Goal: Information Seeking & Learning: Learn about a topic

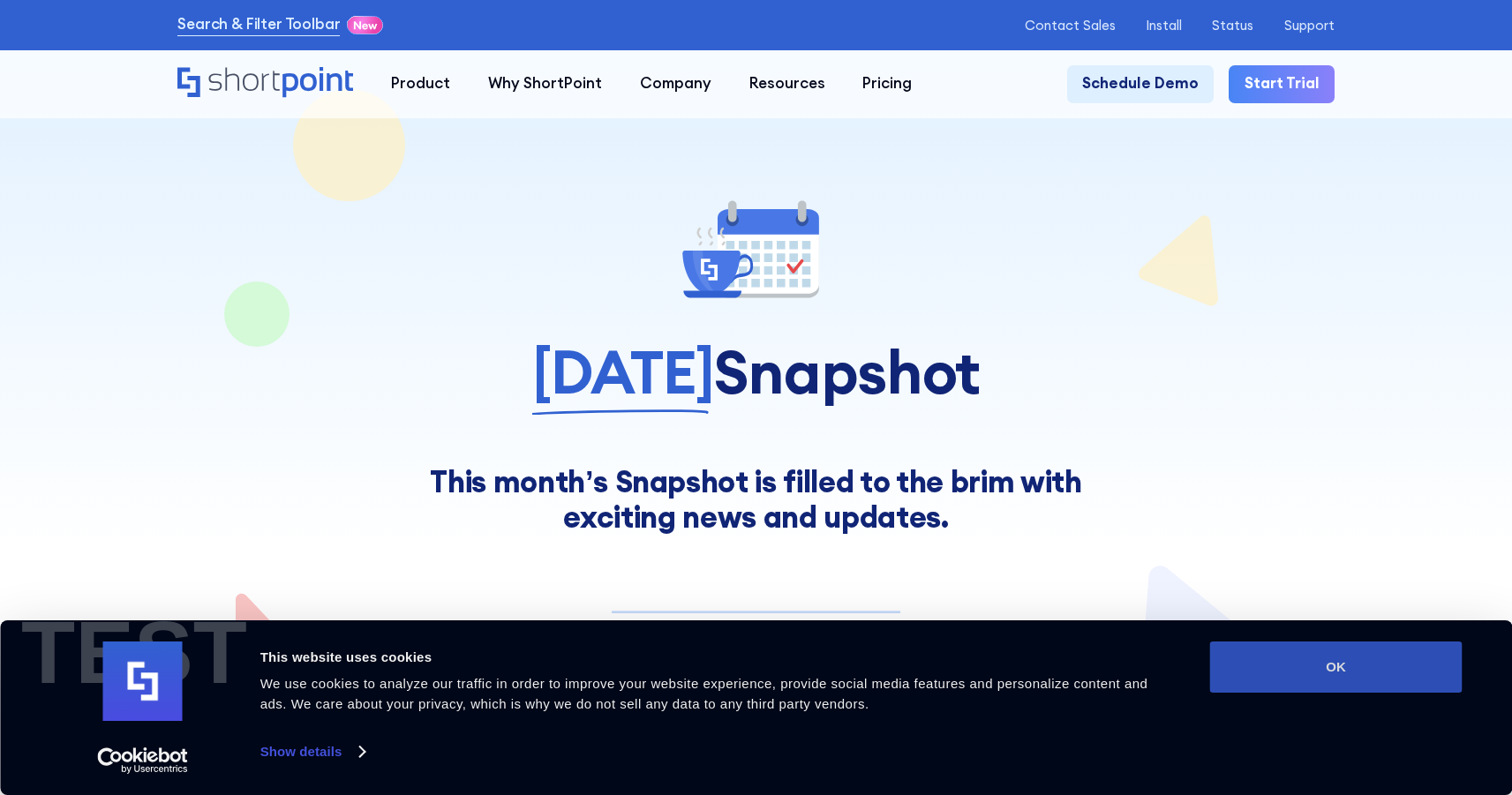
click at [1275, 677] on button "OK" at bounding box center [1336, 667] width 252 height 51
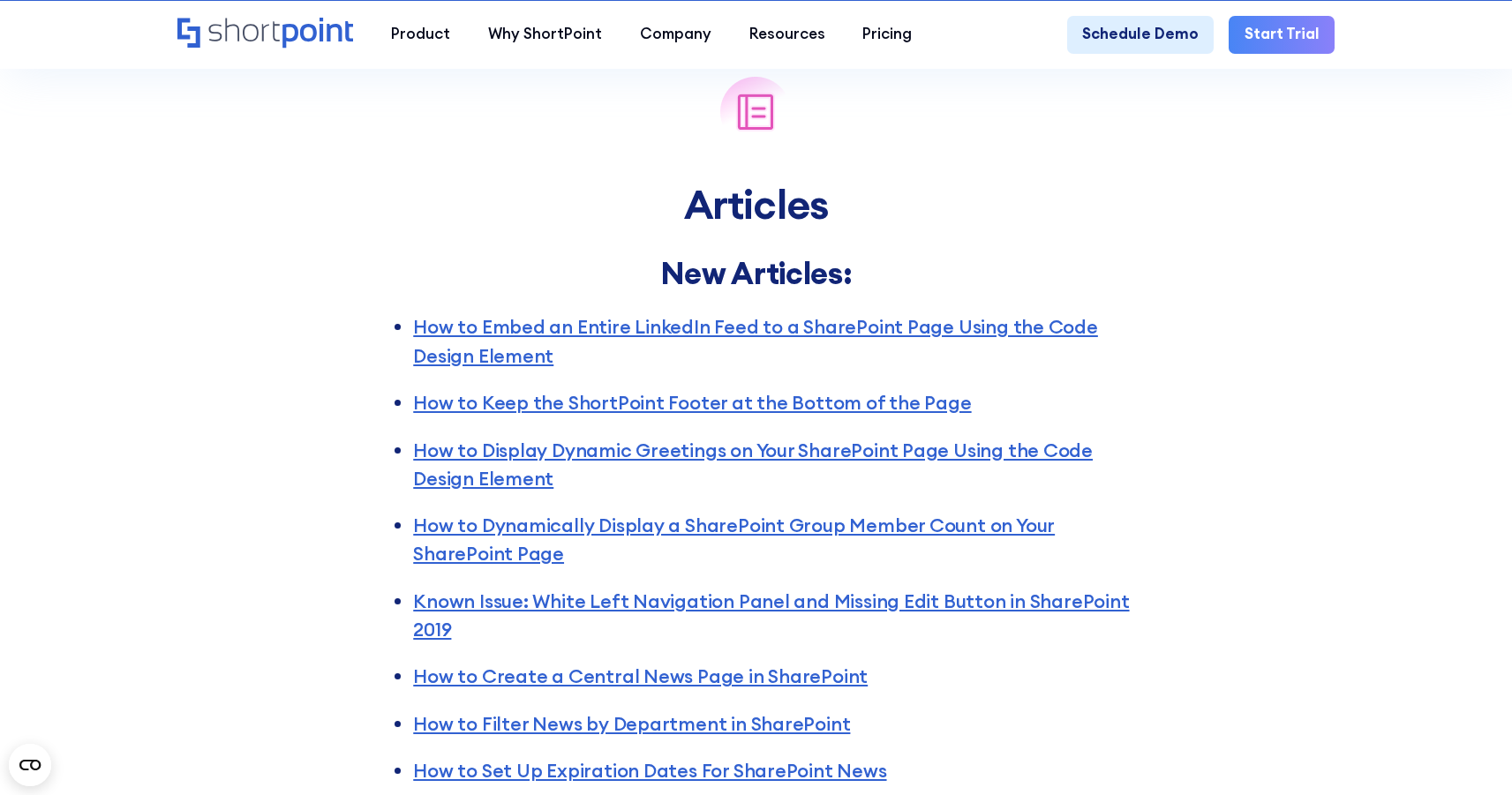
scroll to position [2602, 0]
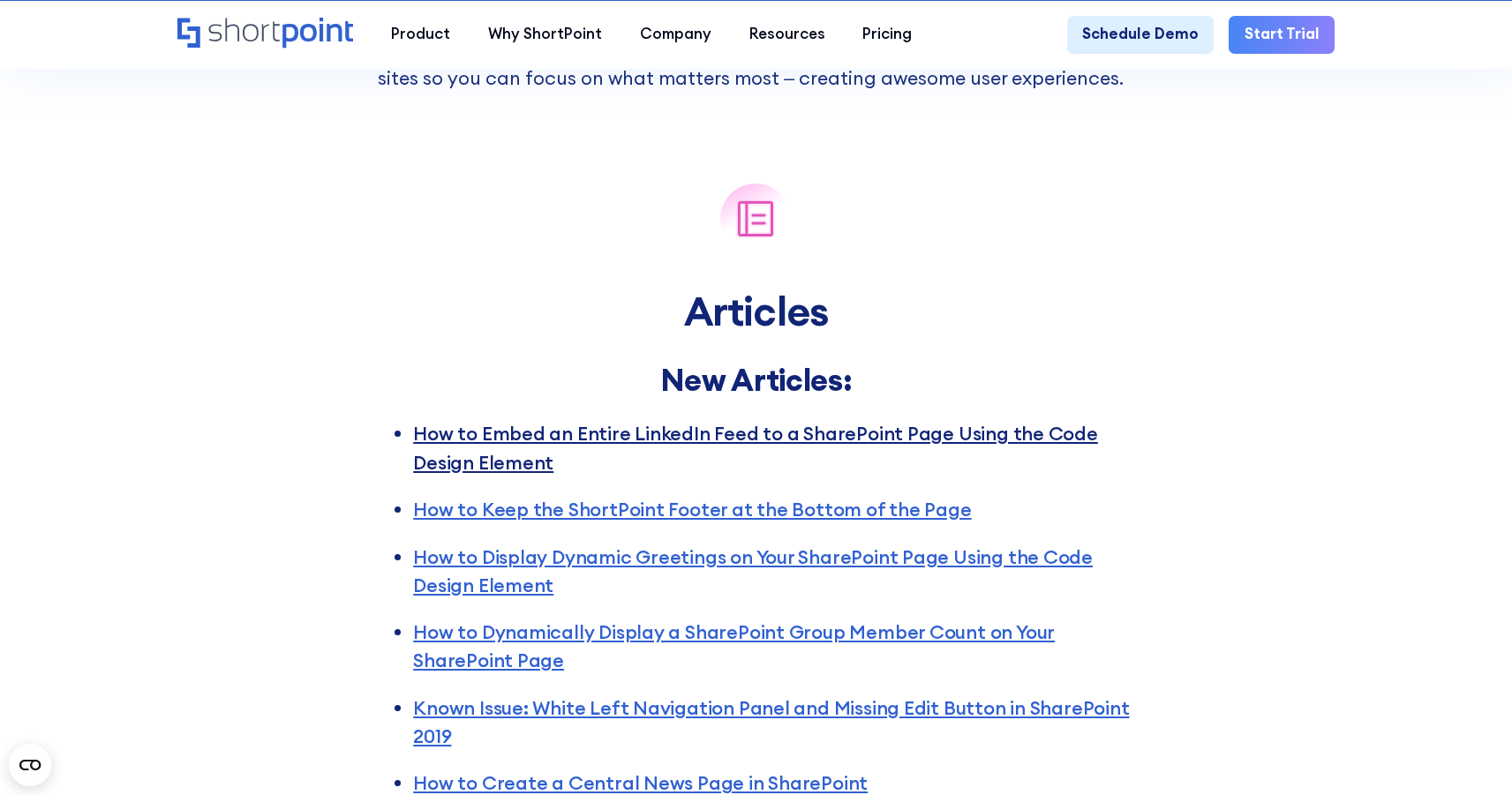
click at [912, 452] on link "How to Embed an Entire LinkedIn Feed to a SharePoint Page Using the Code Design…" at bounding box center [755, 448] width 685 height 52
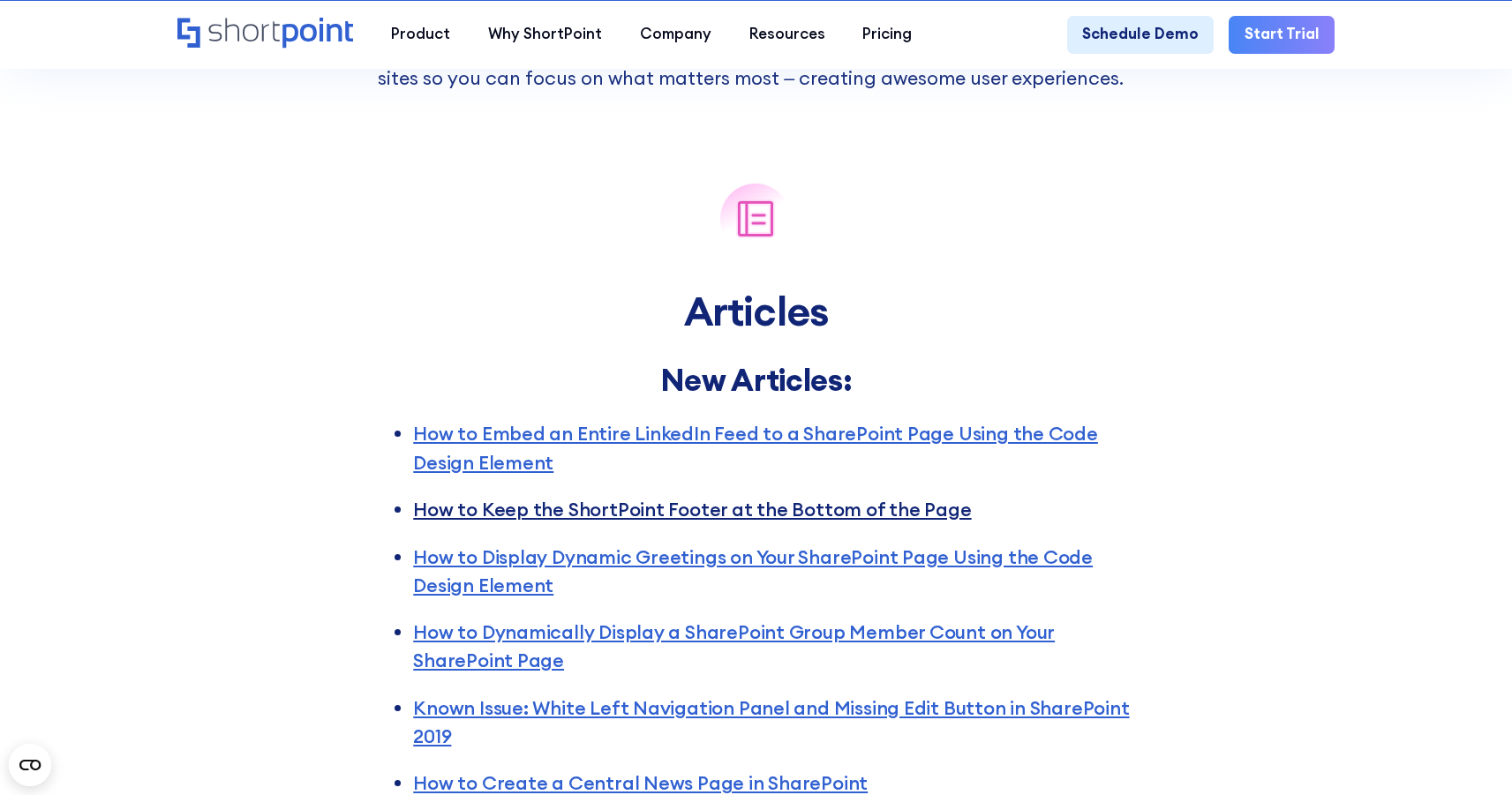
click at [632, 522] on link "How to Keep the ShortPoint Footer at the Bottom of the Page" at bounding box center [691, 510] width 558 height 24
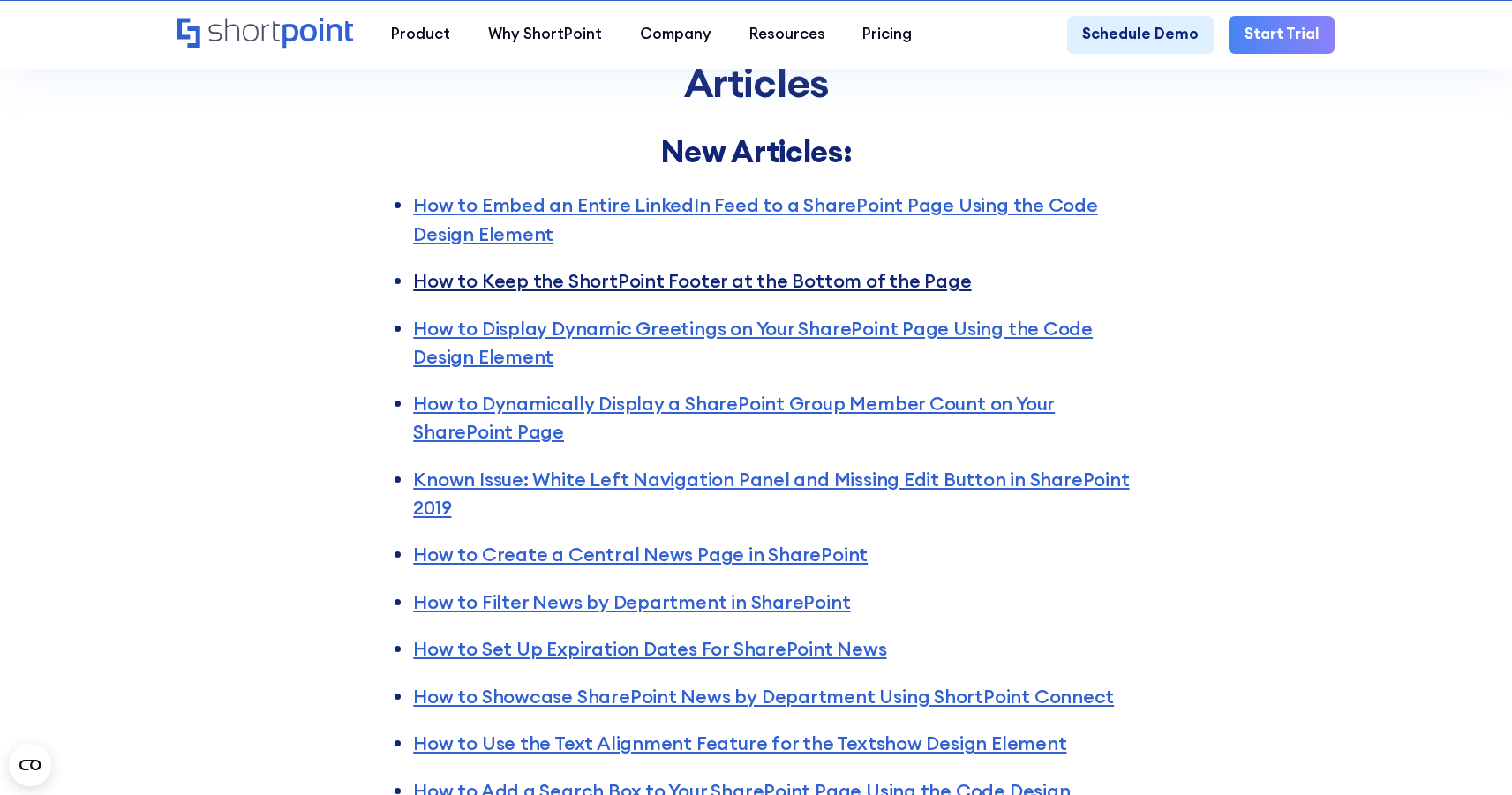
scroll to position [2846, 0]
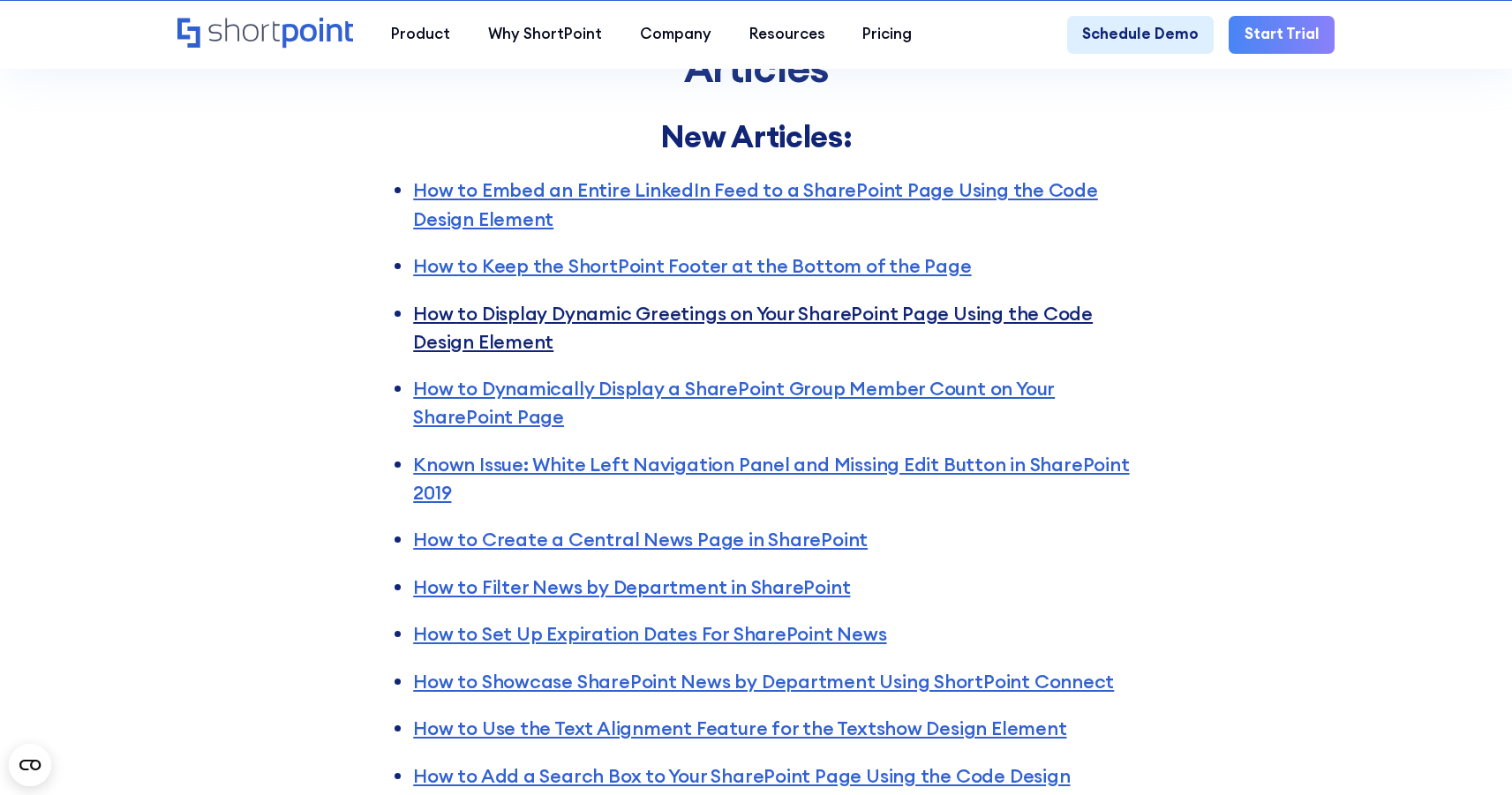
click at [821, 331] on link "How to Display Dynamic Greetings on Your SharePoint Page Using the Code Design …" at bounding box center [752, 328] width 679 height 52
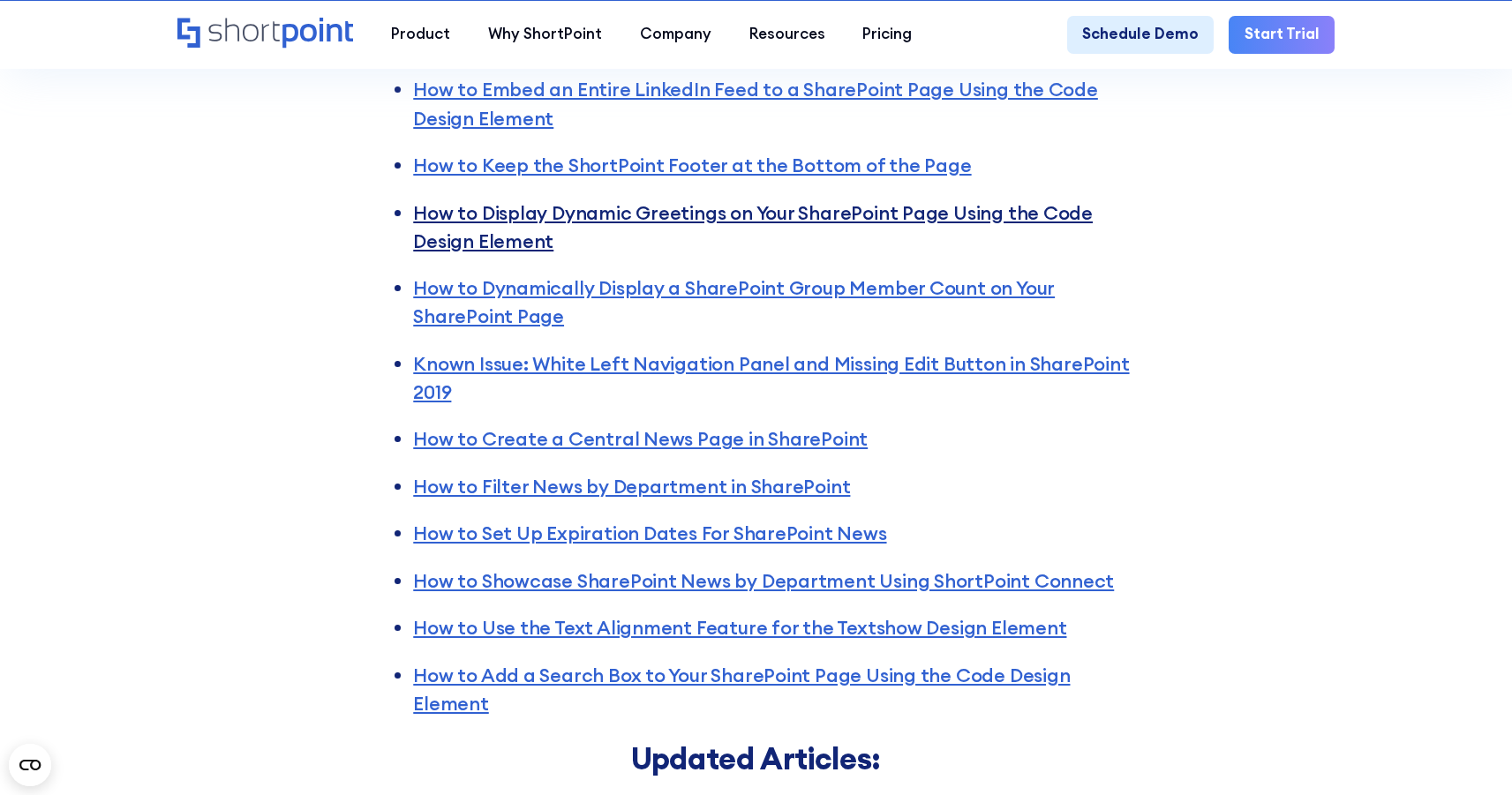
scroll to position [2982, 0]
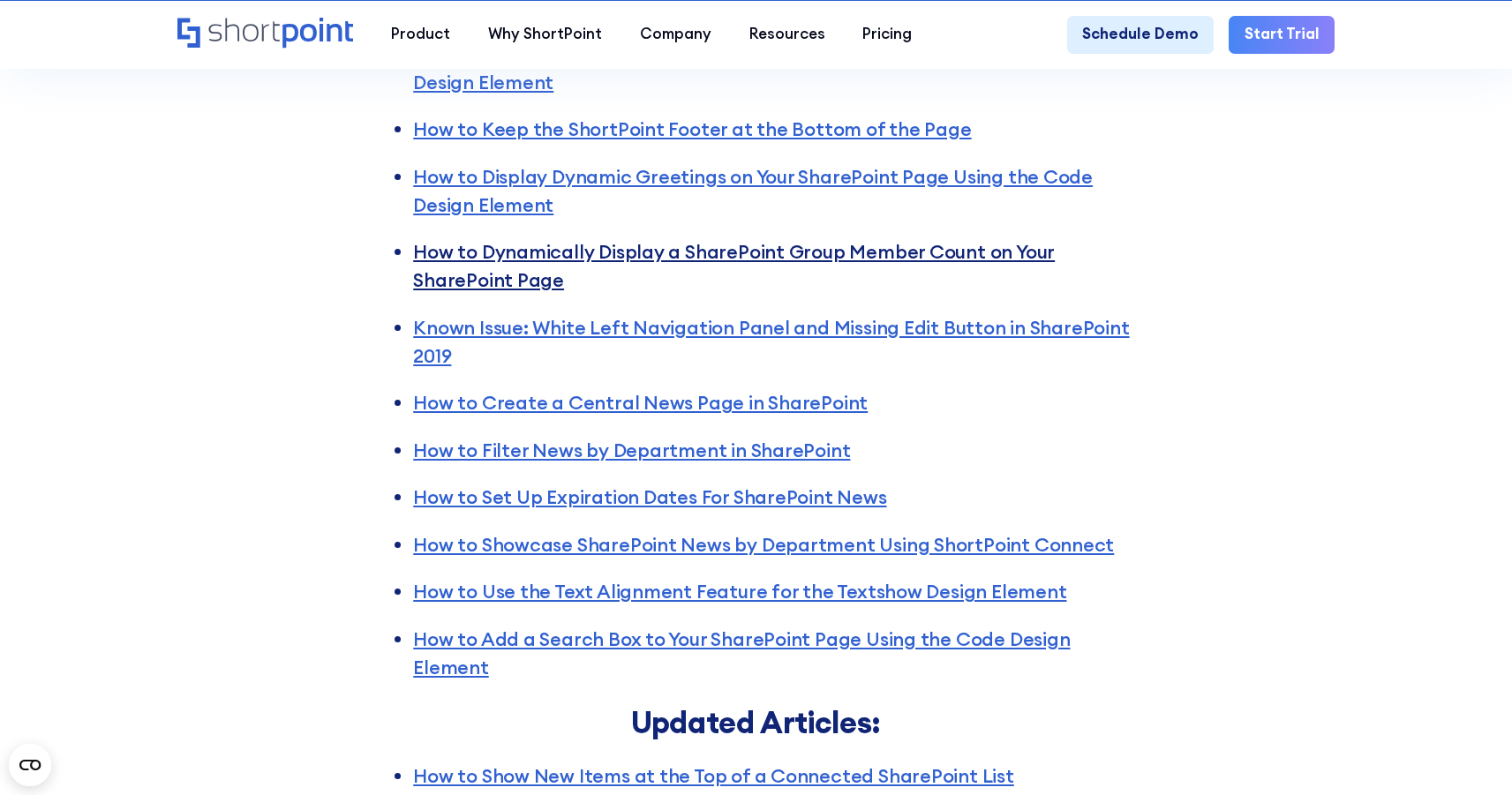
click at [830, 283] on link "How to Dynamically Display a SharePoint Group Member Count on Your SharePoint P…" at bounding box center [733, 266] width 642 height 52
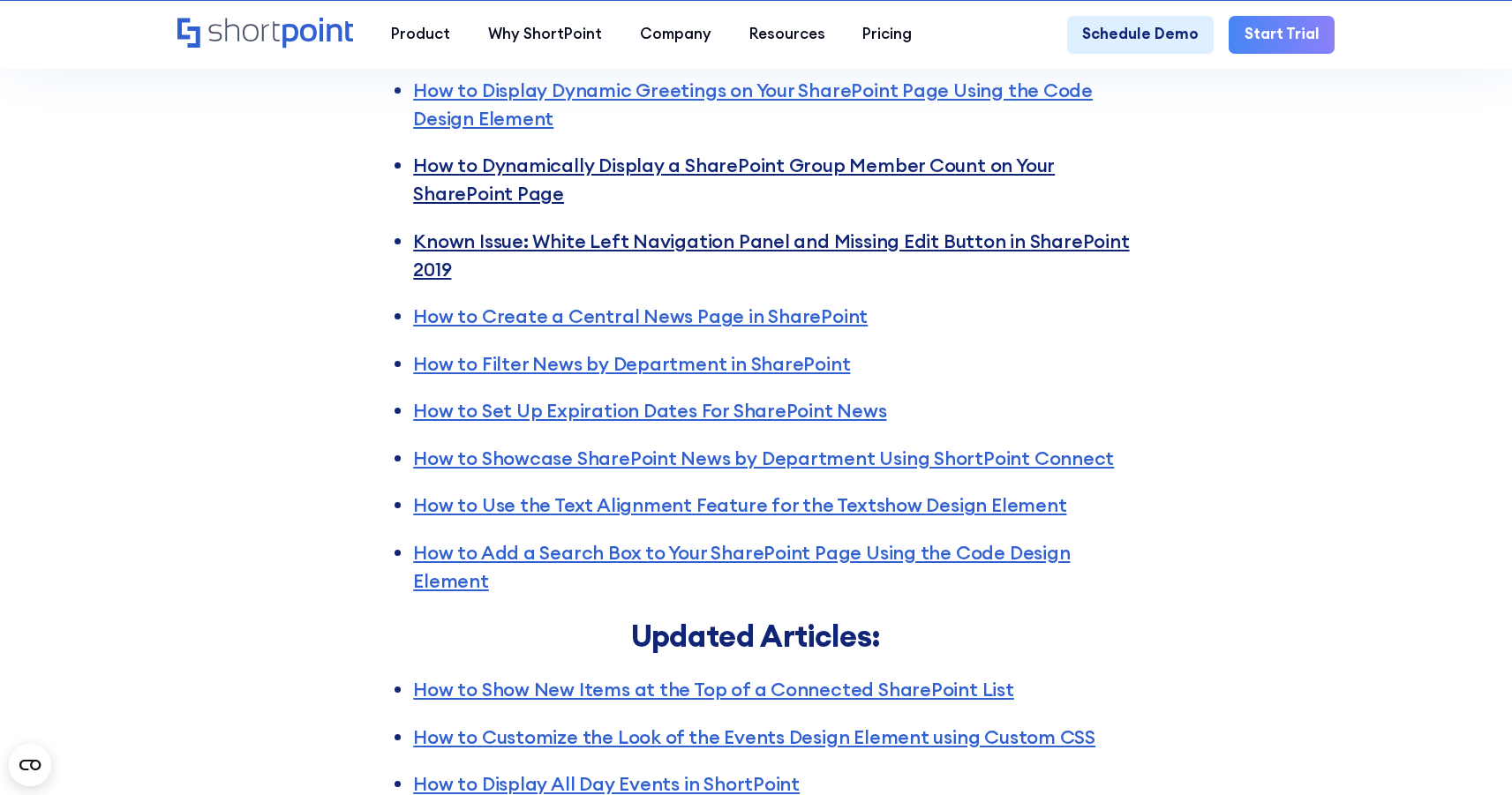
scroll to position [3070, 0]
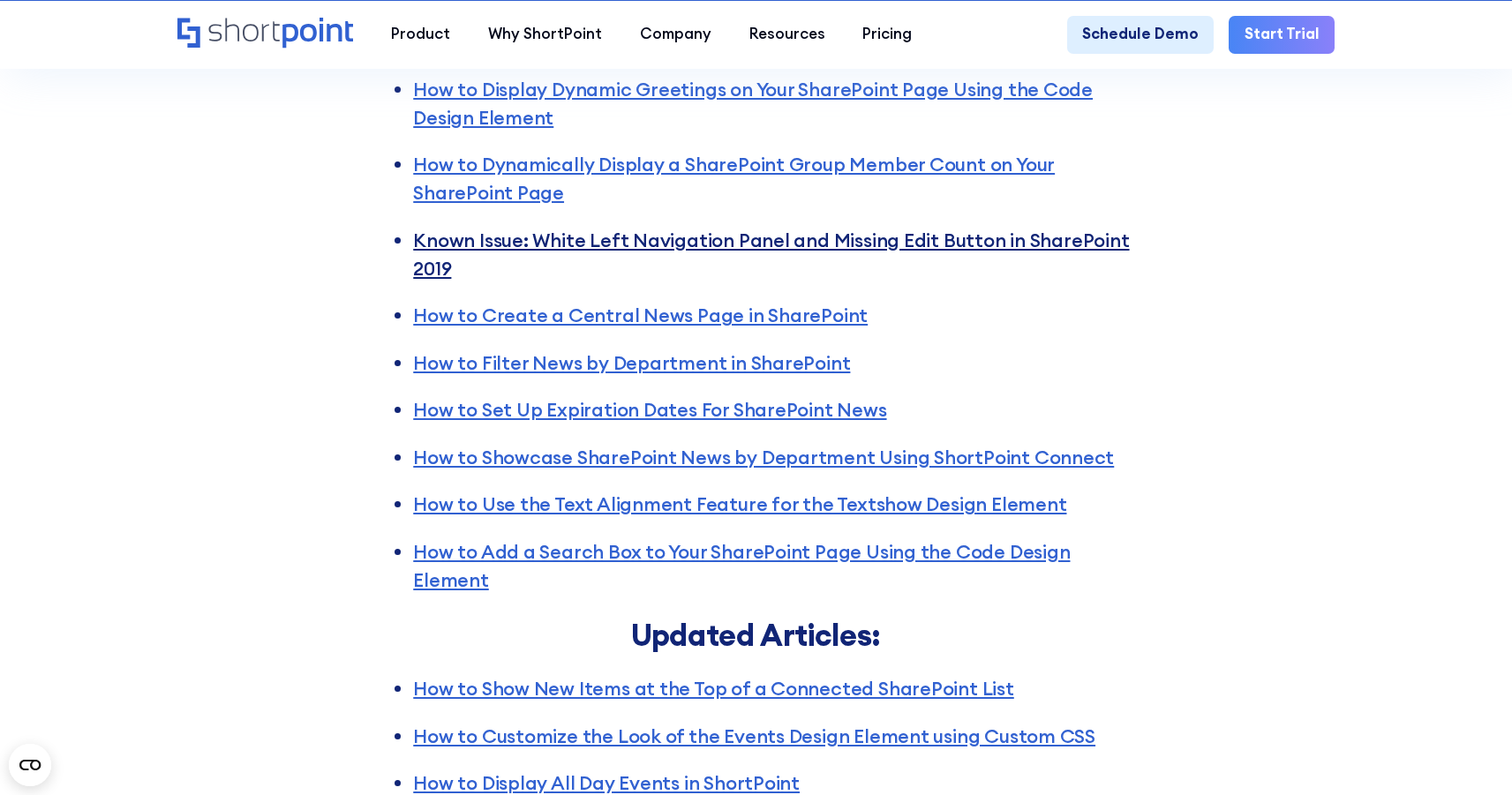
click at [791, 266] on link "Known Issue: White Left Navigation Panel and Missing Edit Button in SharePoint …" at bounding box center [770, 255] width 715 height 52
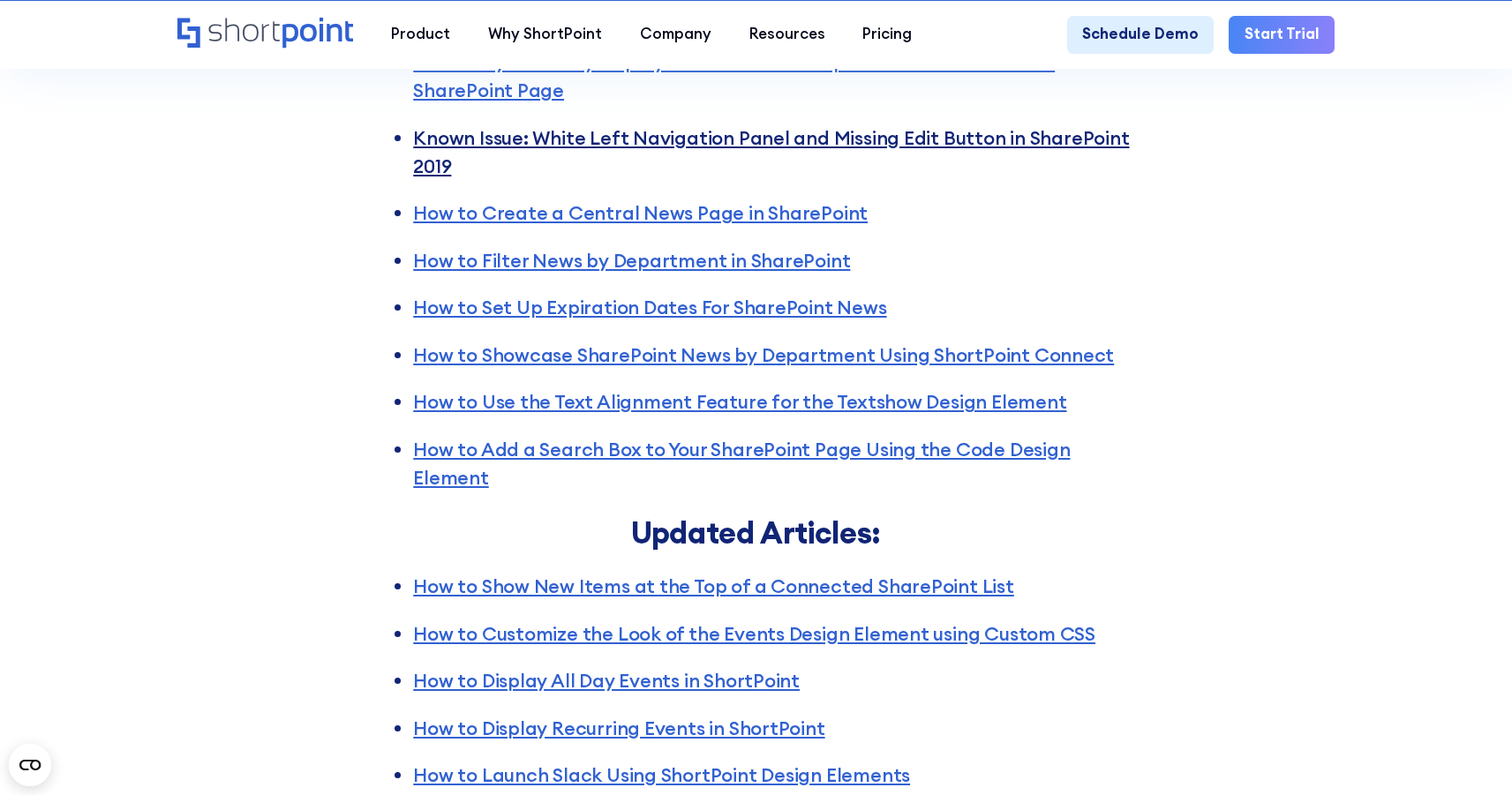
scroll to position [3189, 0]
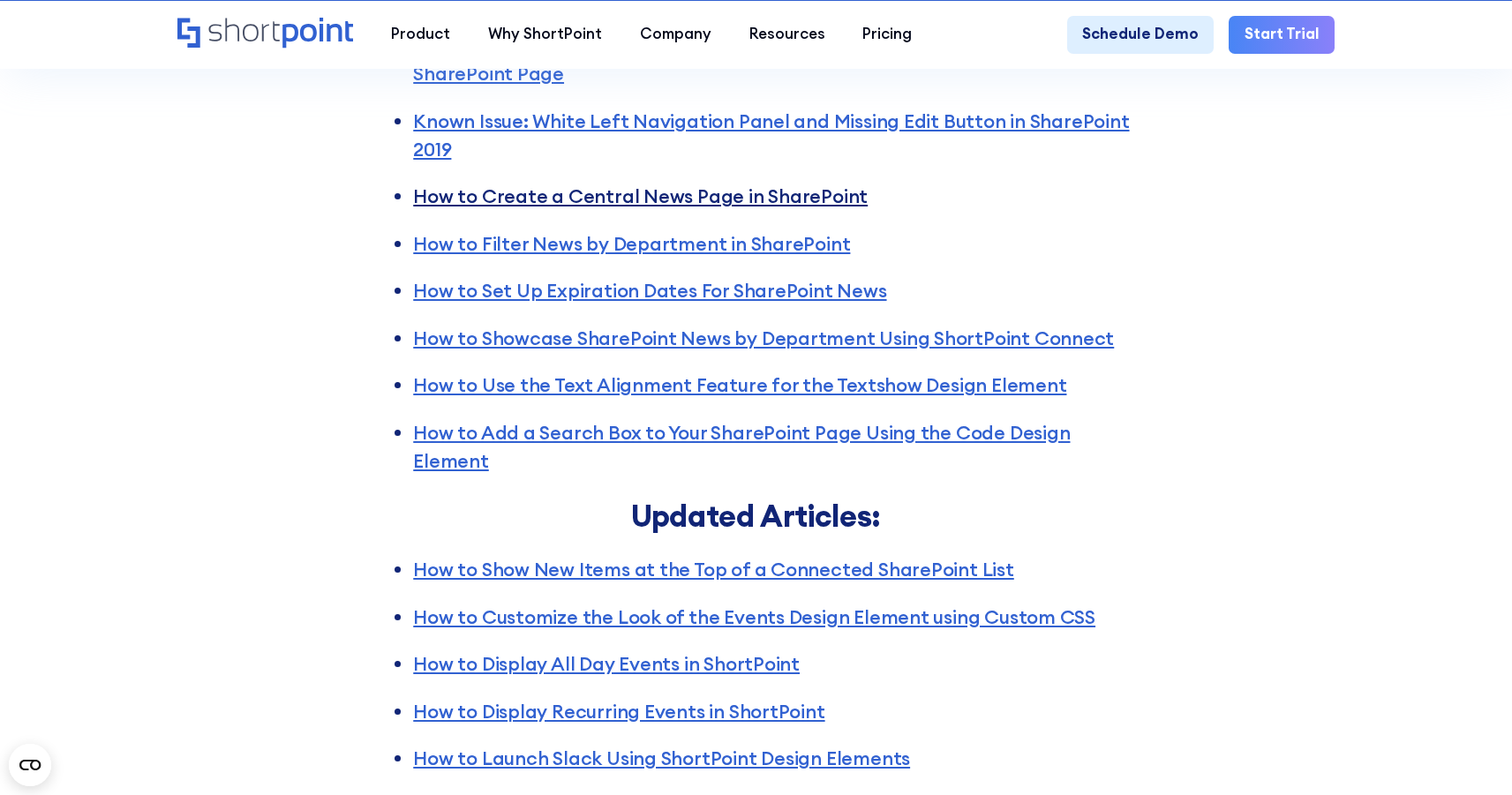
click at [768, 209] on link "How to Create a Central News Page in SharePoint" at bounding box center [640, 197] width 454 height 24
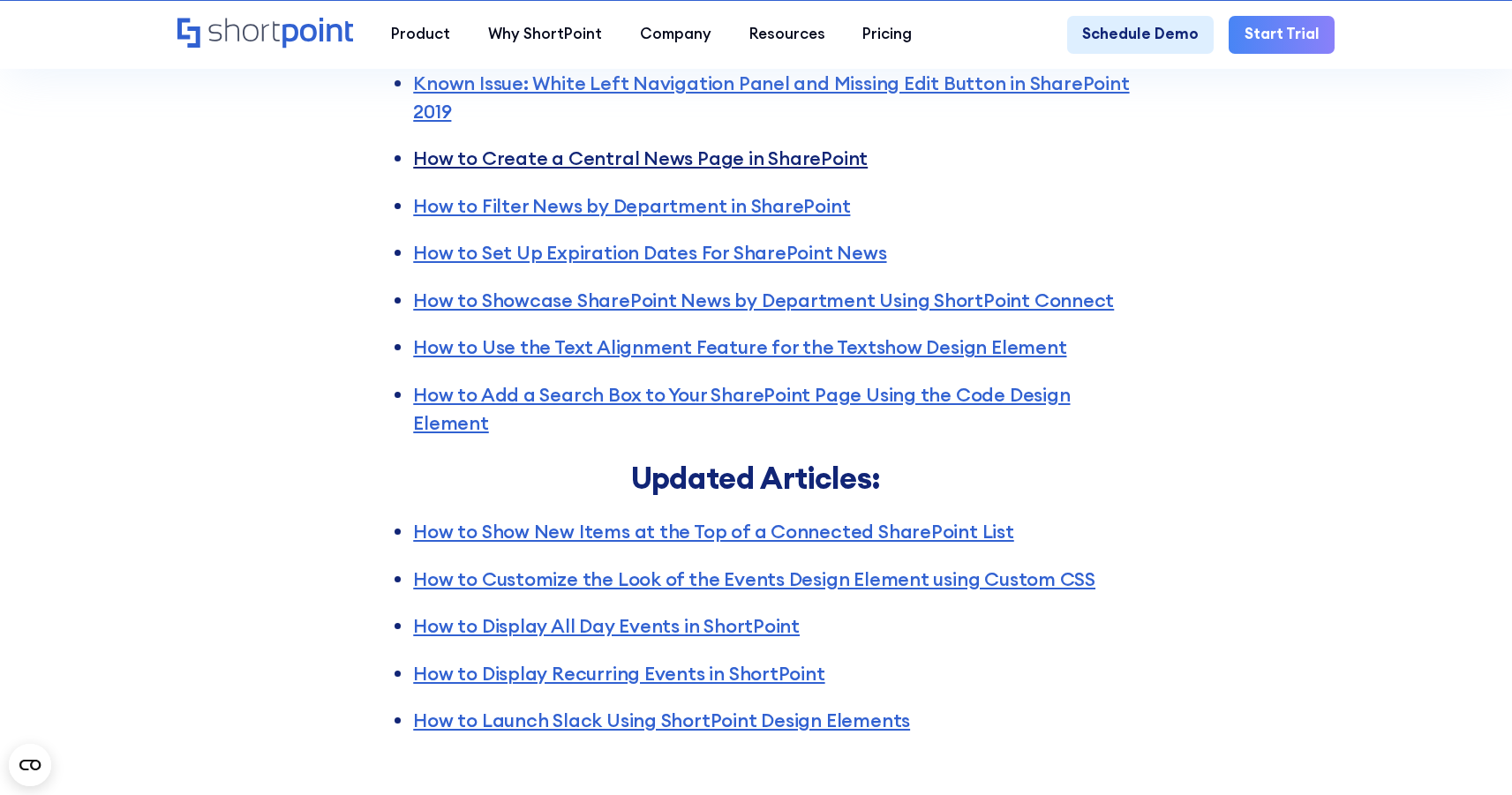
scroll to position [3240, 0]
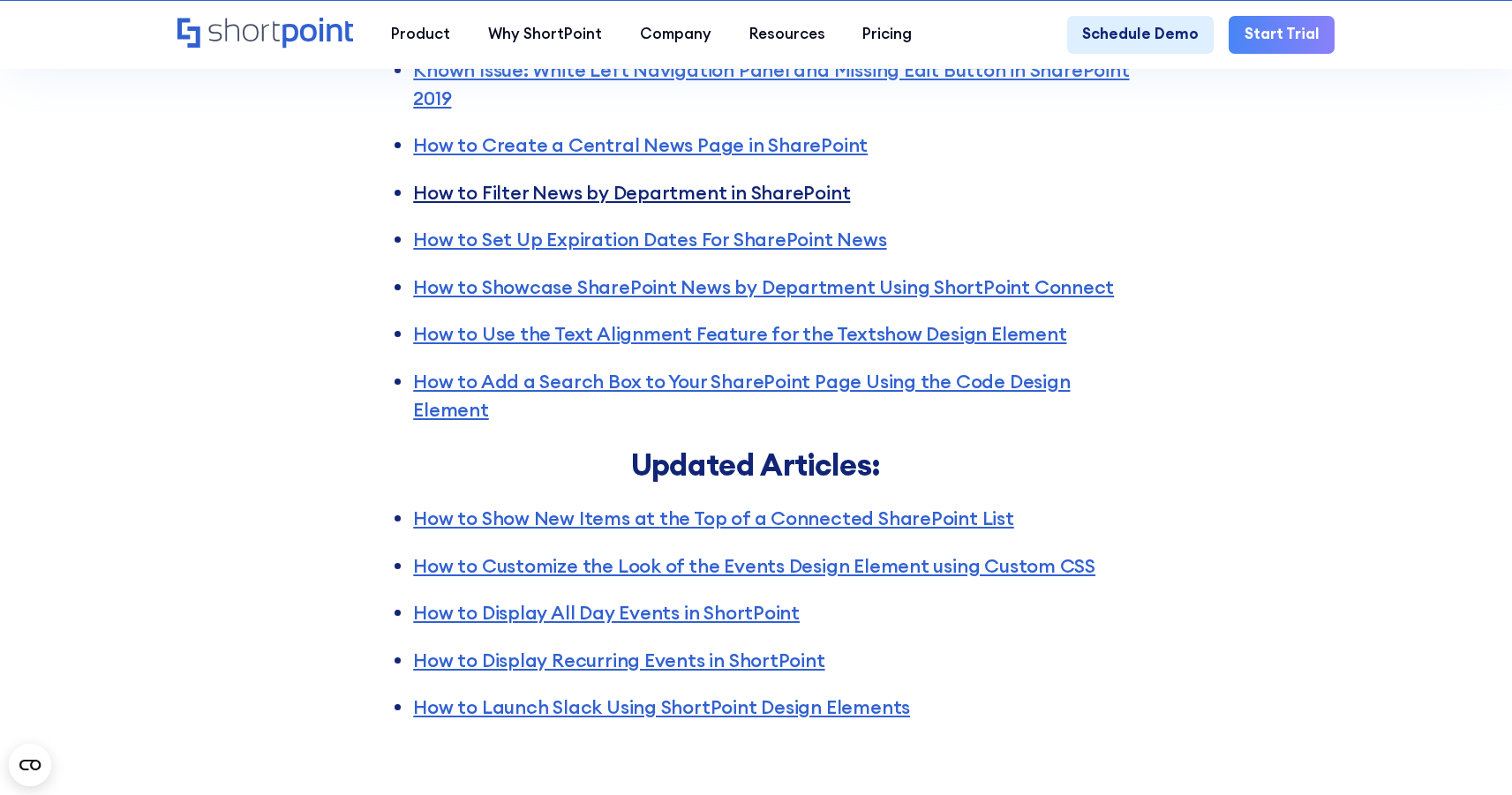
click at [749, 205] on link "How to Filter News by Department in SharePoint" at bounding box center [630, 193] width 437 height 24
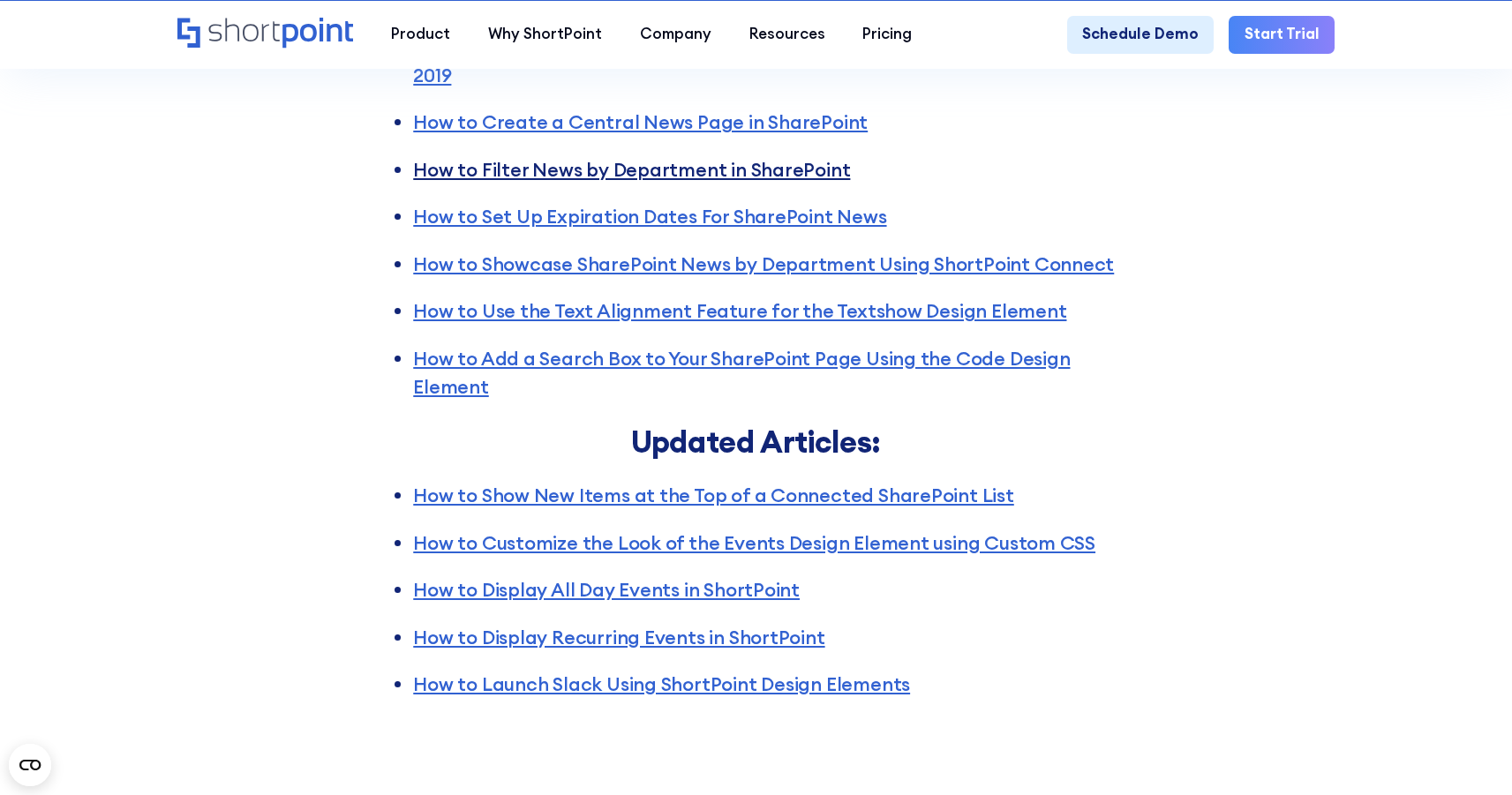
scroll to position [3280, 0]
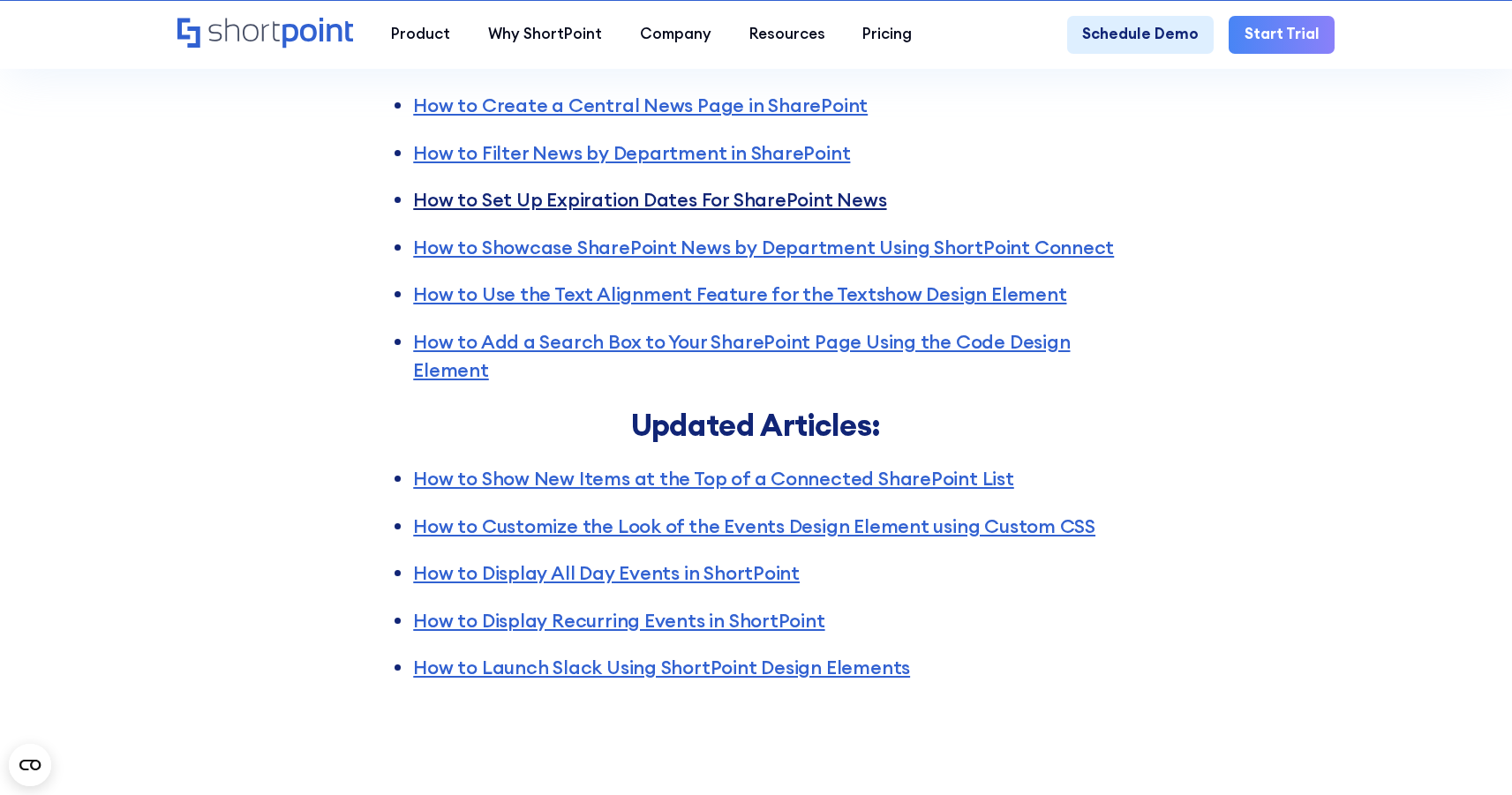
click at [794, 211] on link "How to Set Up Expiration Dates For SharePoint News" at bounding box center [649, 200] width 473 height 24
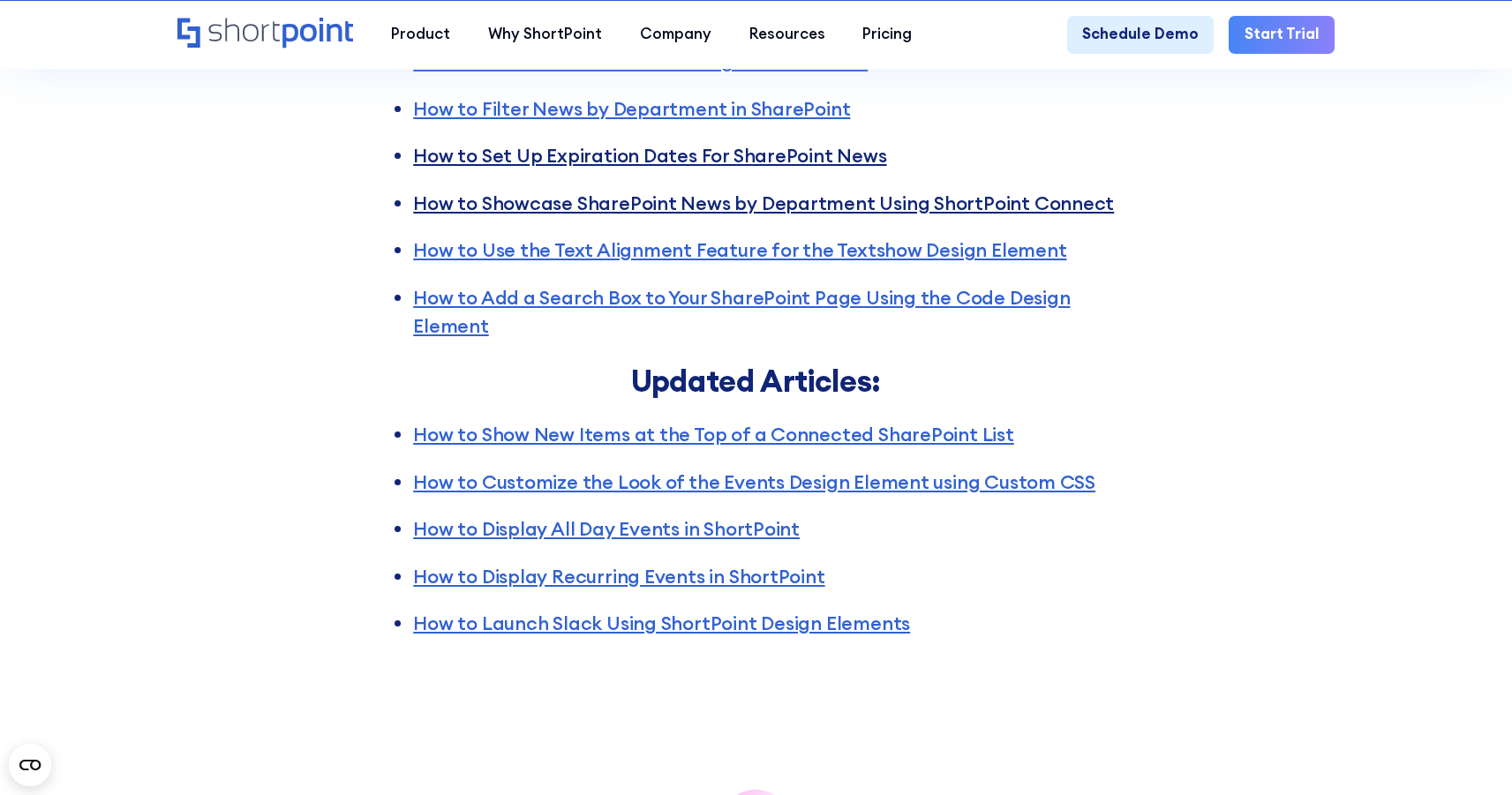
scroll to position [3339, 0]
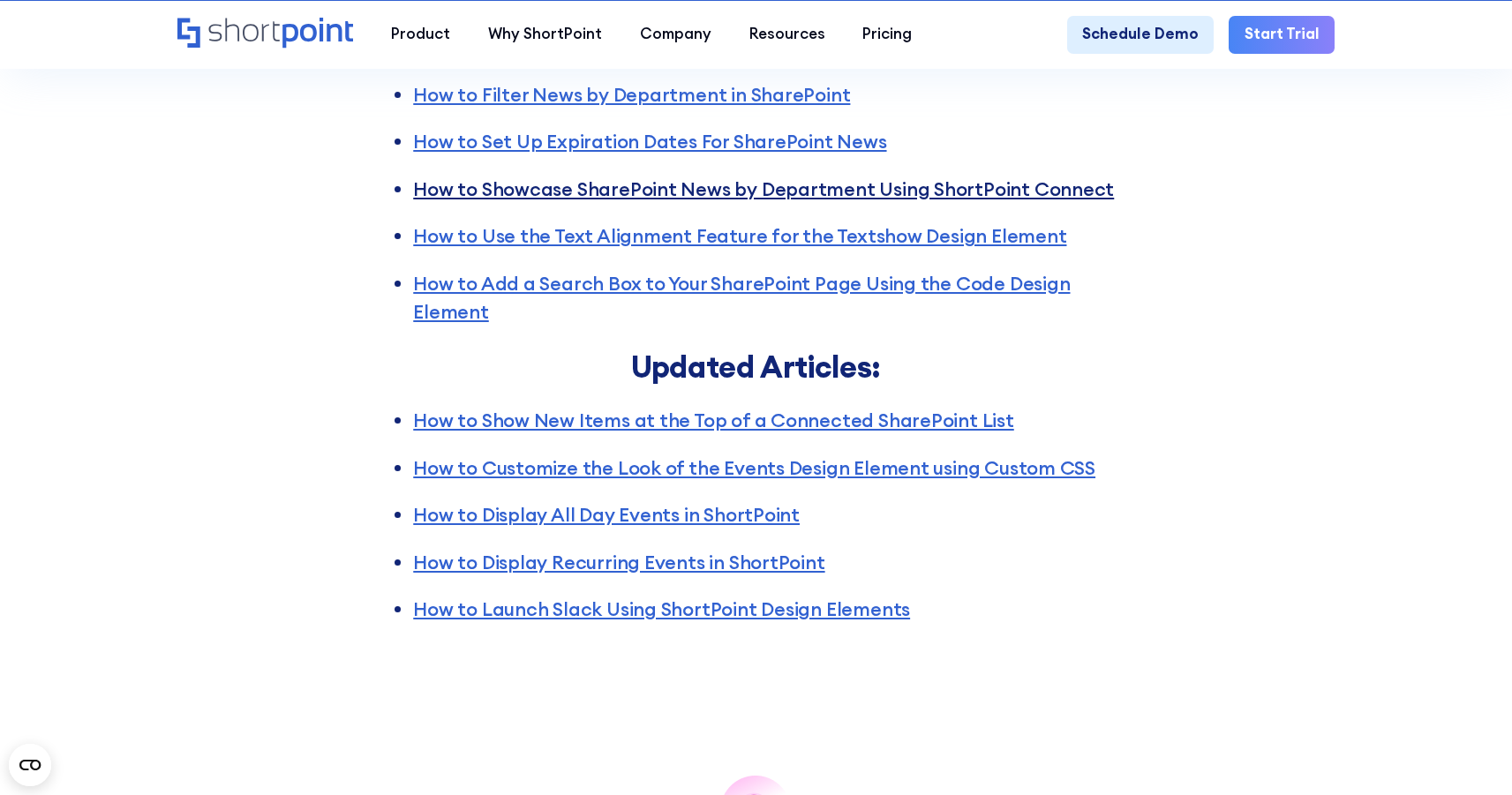
click at [864, 201] on link "How to Showcase SharePoint News by Department Using ShortPoint Connect" at bounding box center [762, 189] width 701 height 24
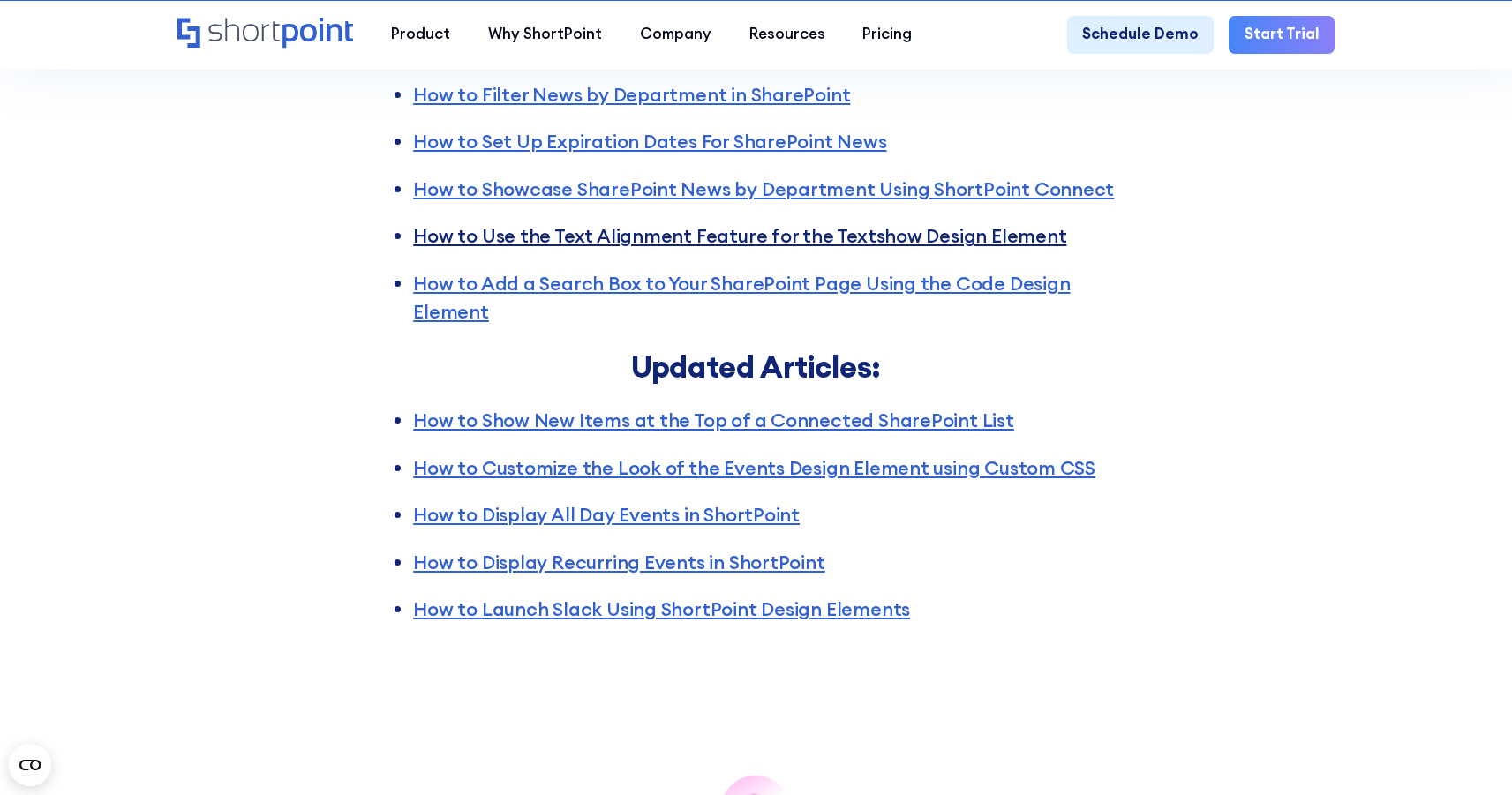
click at [907, 248] on link "How to Use the Text Alignment Feature for the Textshow Design Element" at bounding box center [738, 236] width 653 height 24
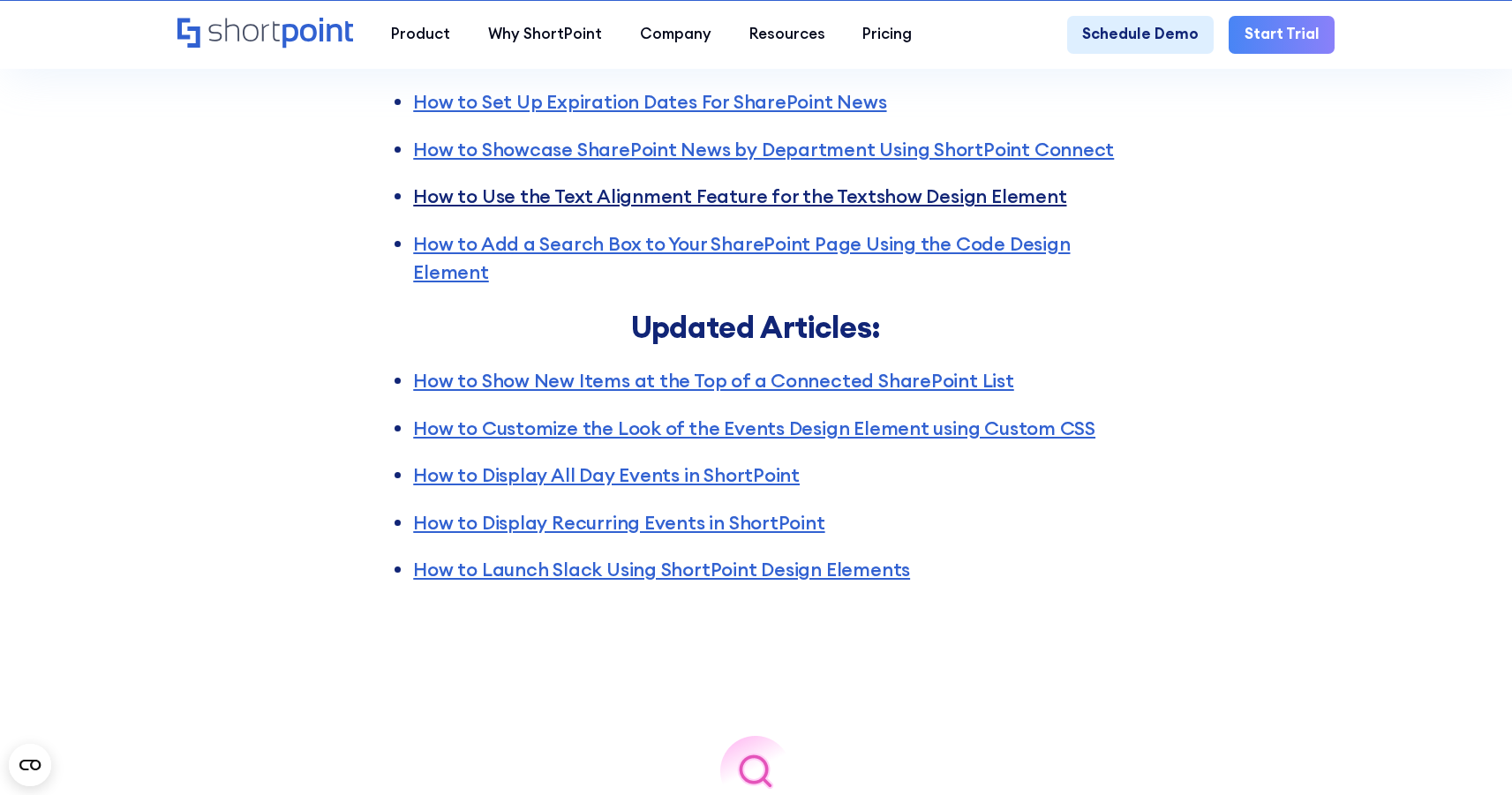
scroll to position [3379, 0]
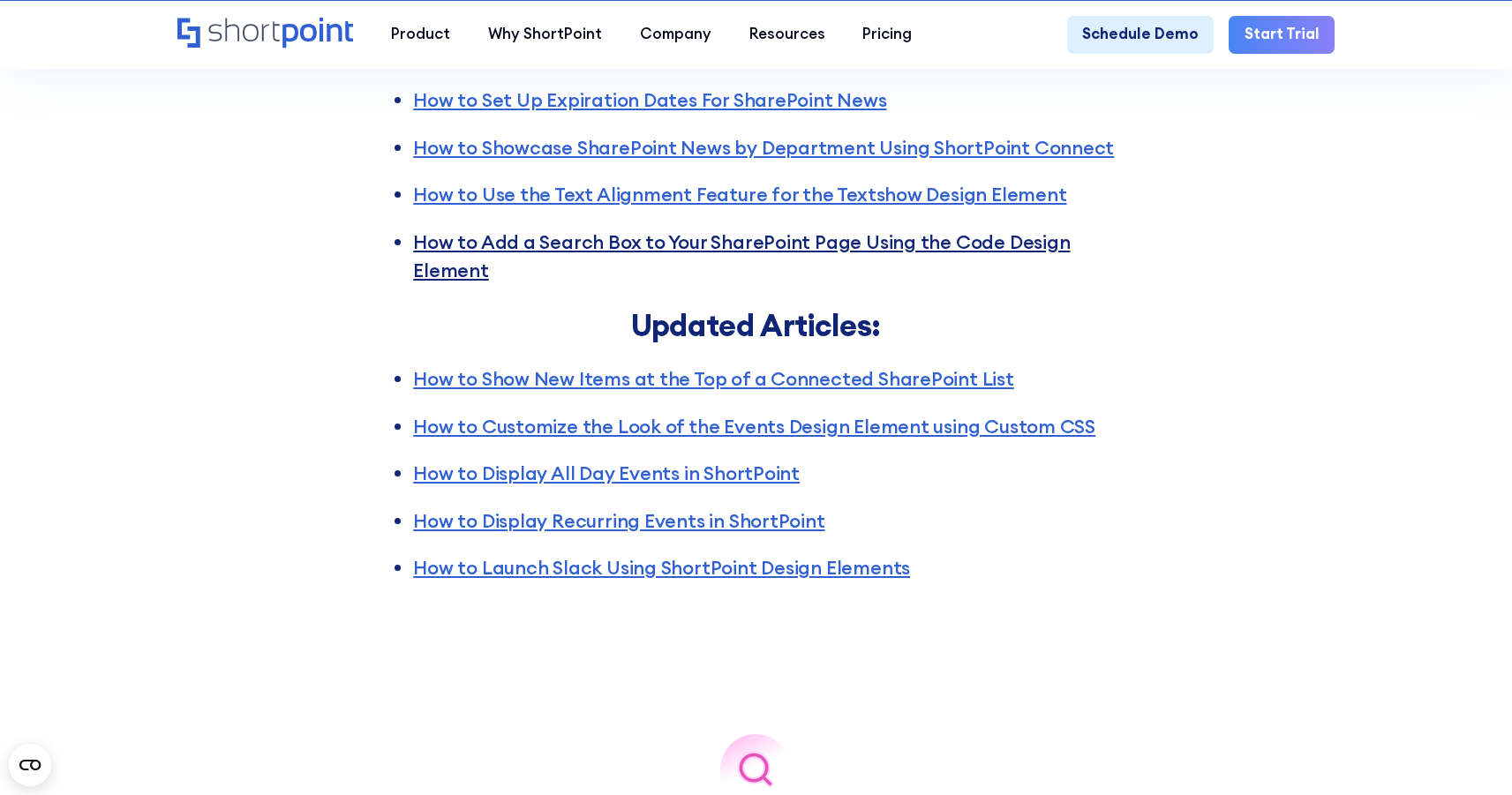
click at [888, 266] on link "How to Add a Search Box to Your SharePoint Page Using the Code Design Element" at bounding box center [740, 257] width 656 height 52
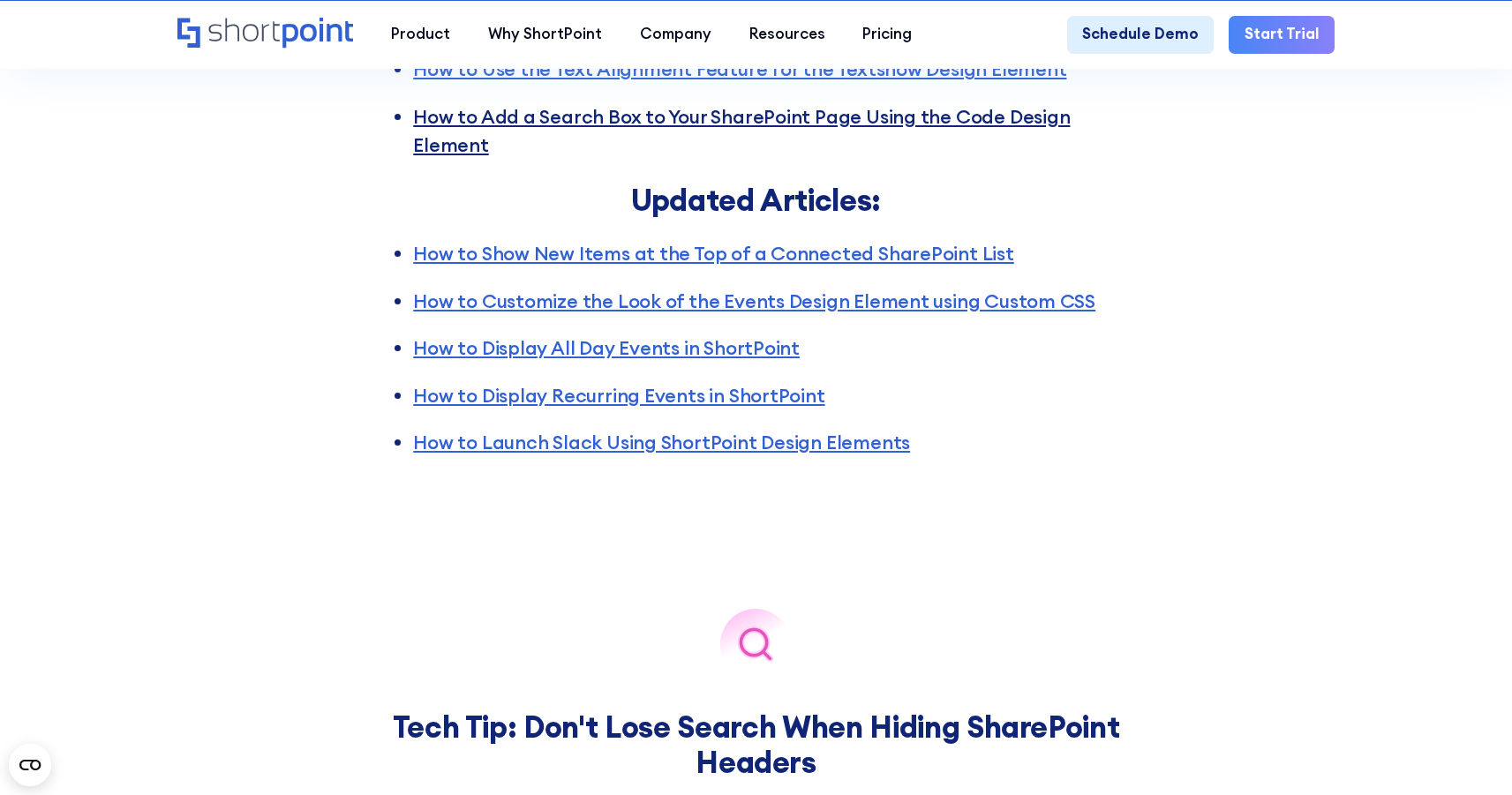
scroll to position [3518, 0]
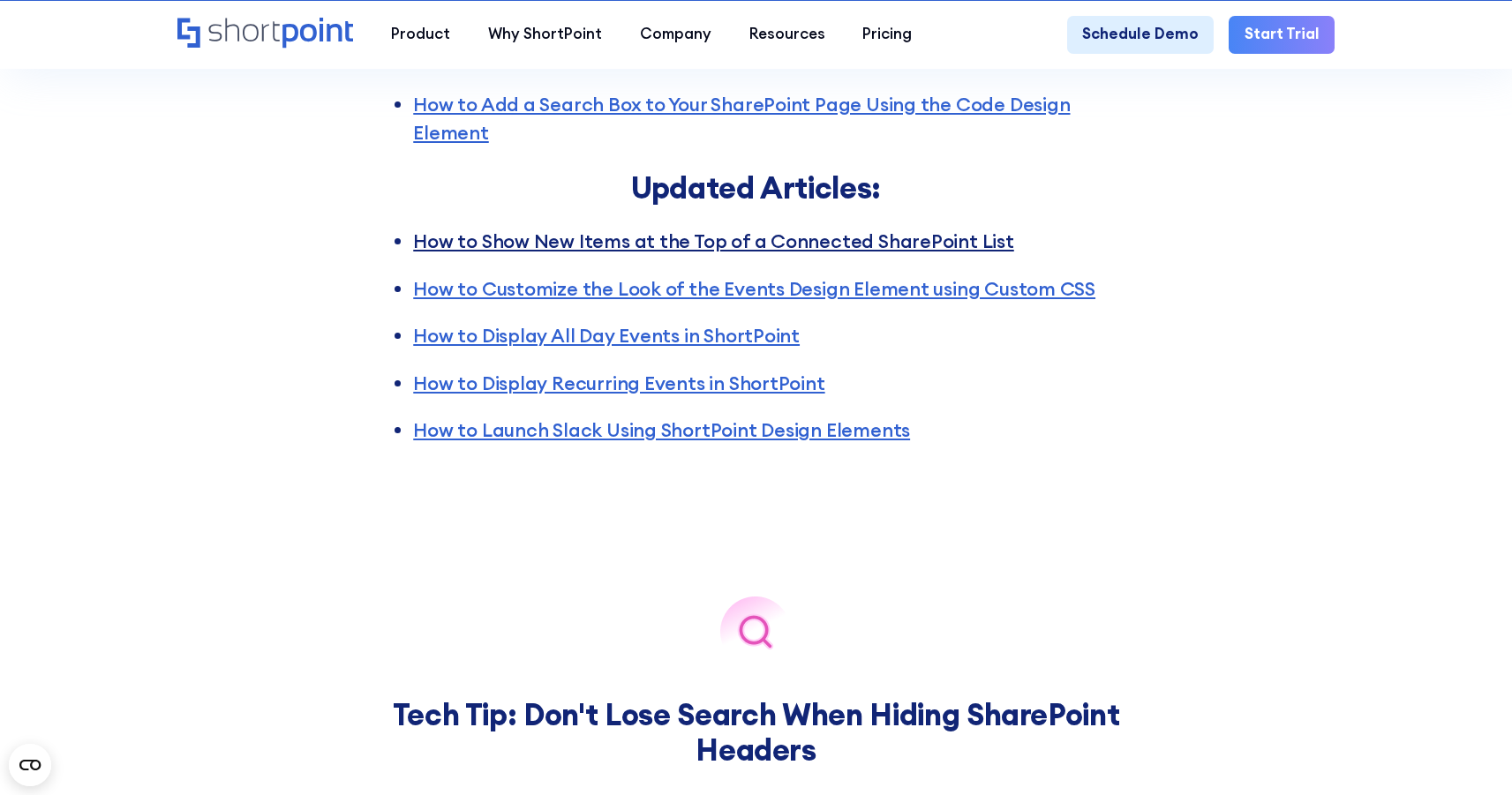
click at [860, 242] on link "How to Show New Items at the Top of a Connected SharePoint List" at bounding box center [713, 242] width 601 height 24
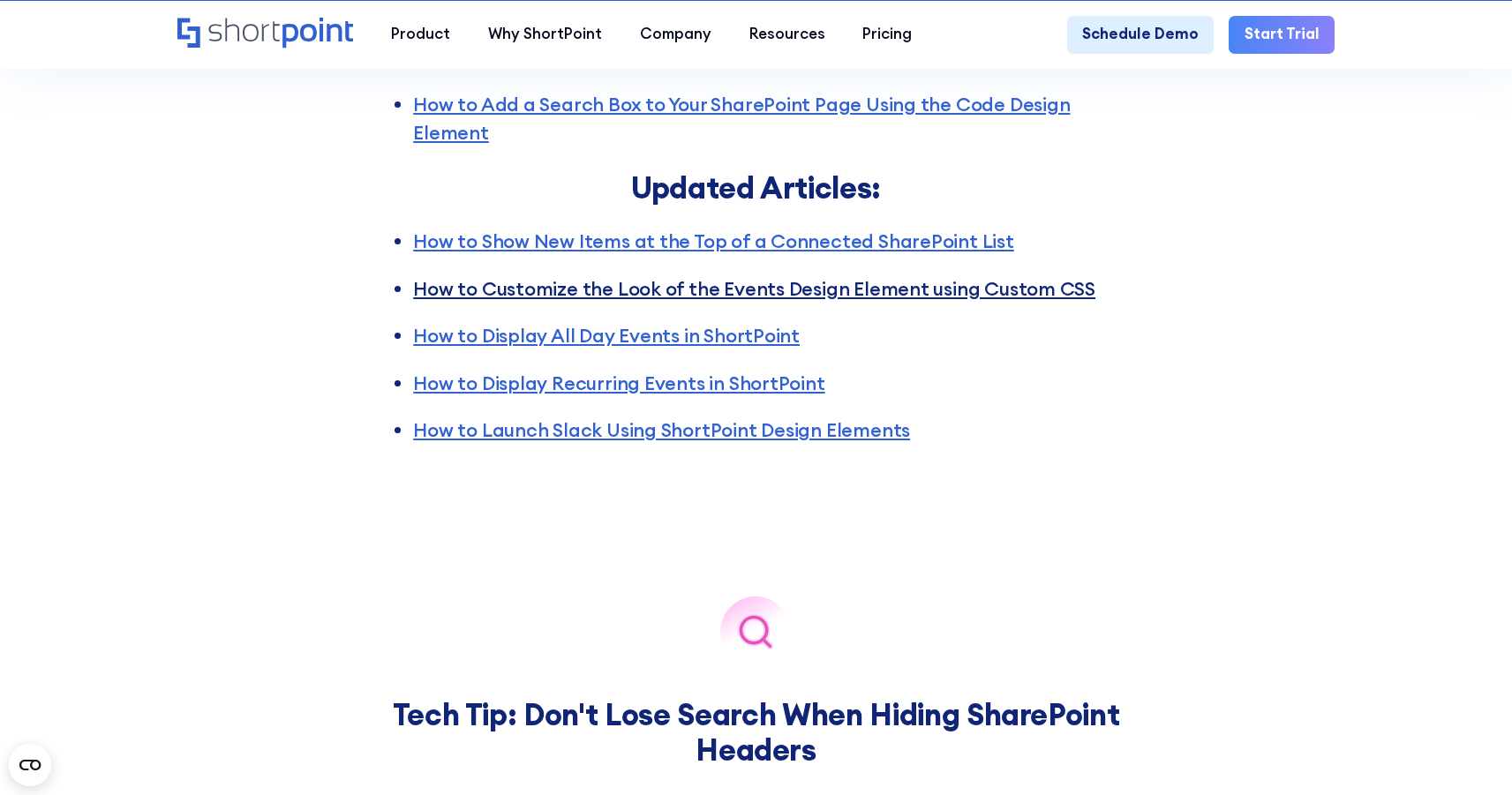
click at [904, 297] on link "How to Customize the Look of the Events Design Element using Custom CSS" at bounding box center [753, 289] width 682 height 24
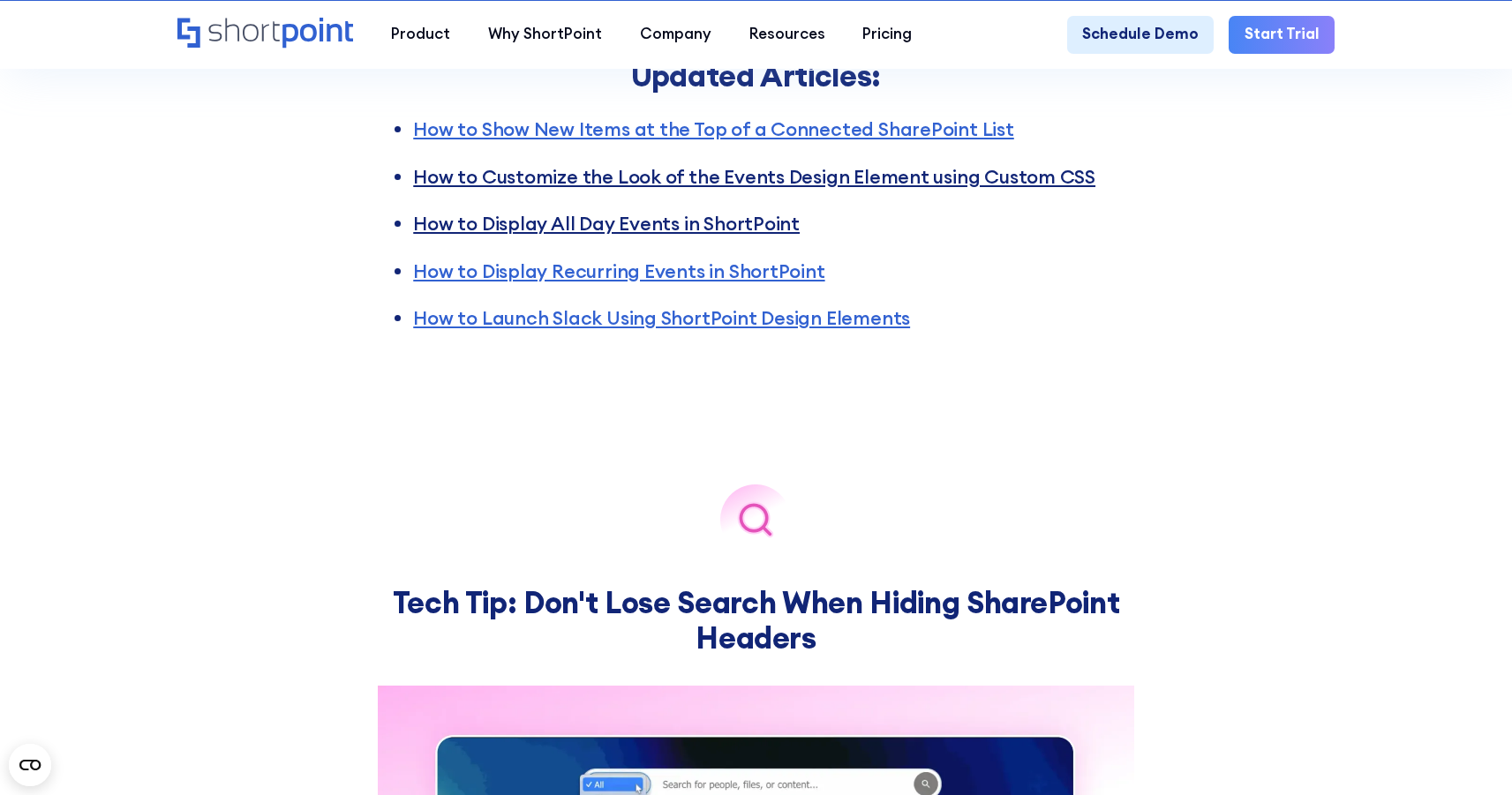
scroll to position [3640, 0]
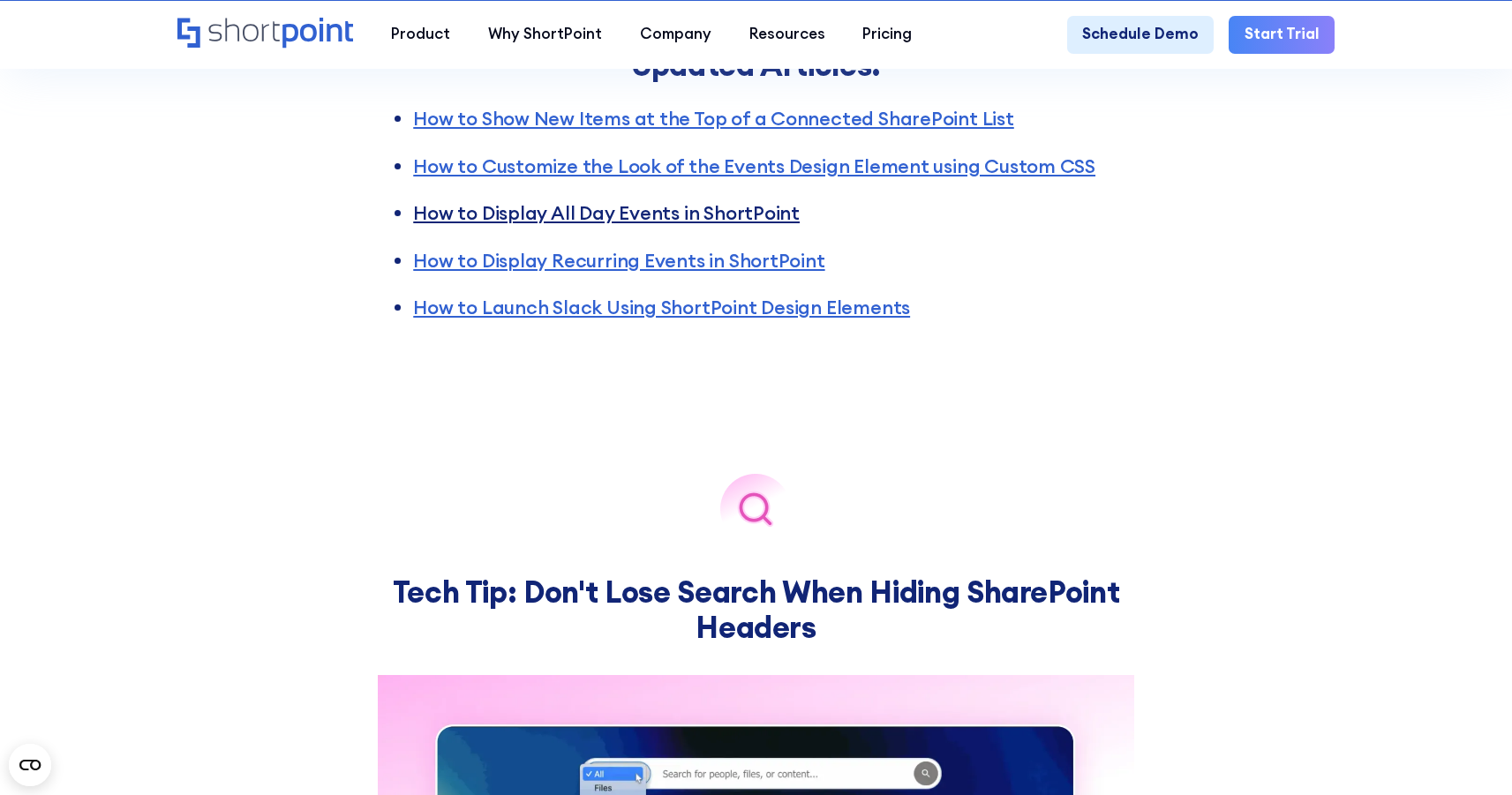
click at [663, 223] on link "How to Display All Day Events in ShortPoint" at bounding box center [606, 213] width 387 height 24
click at [792, 272] on link "How to Display Recurring Events in ShortPoint" at bounding box center [618, 261] width 411 height 24
click at [710, 316] on link "How to Launch Slack Using ShortPoint Design Elements" at bounding box center [661, 307] width 497 height 24
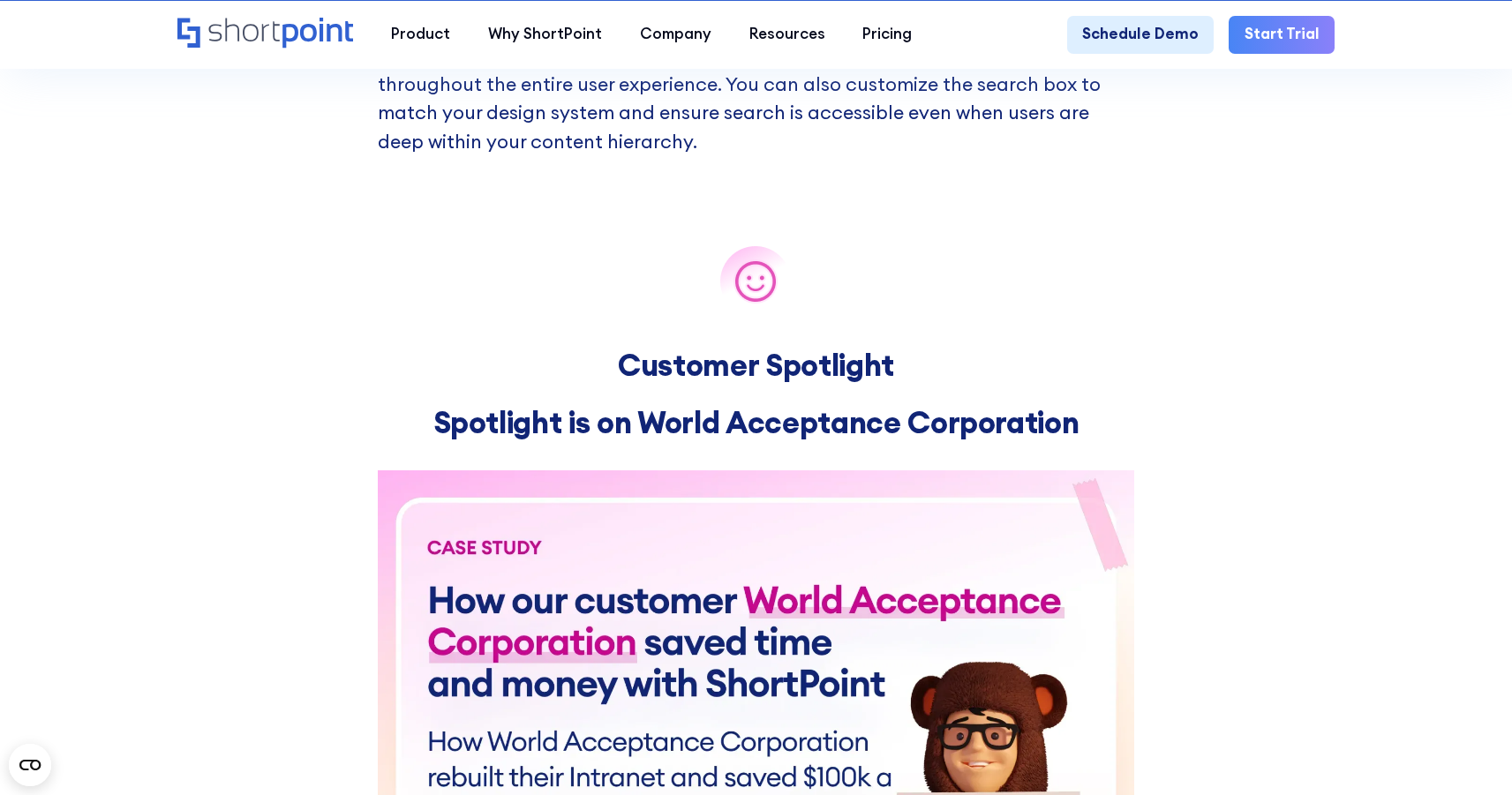
scroll to position [4928, 0]
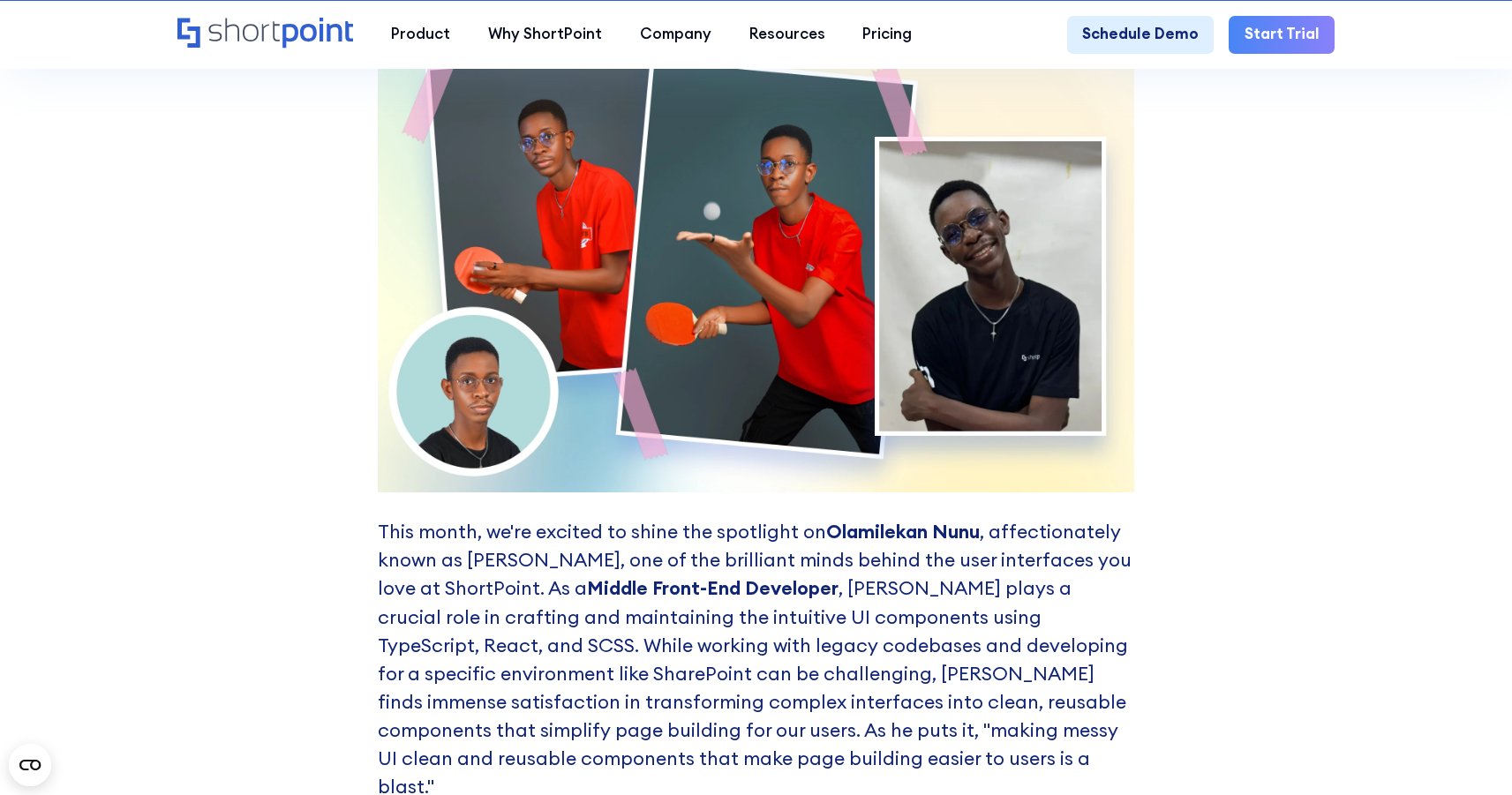
scroll to position [8380, 0]
